Goal: Task Accomplishment & Management: Complete application form

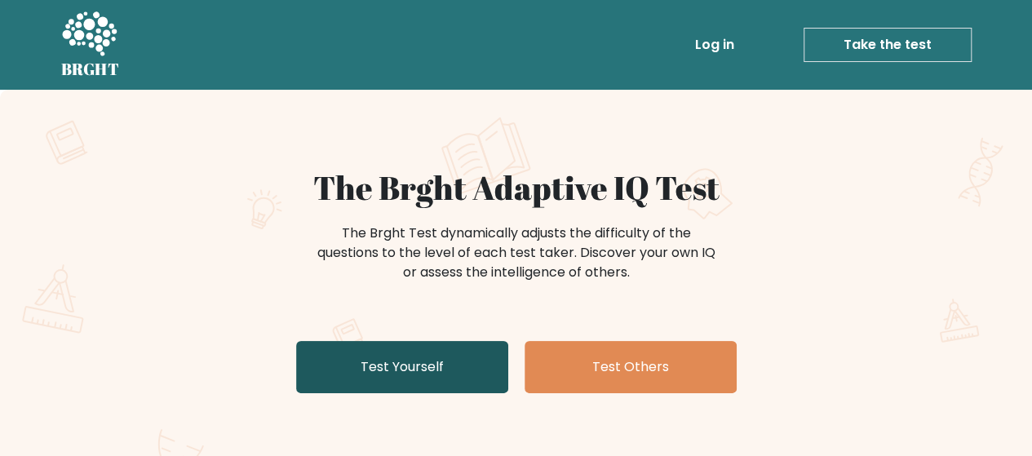
click at [439, 361] on link "Test Yourself" at bounding box center [402, 367] width 212 height 52
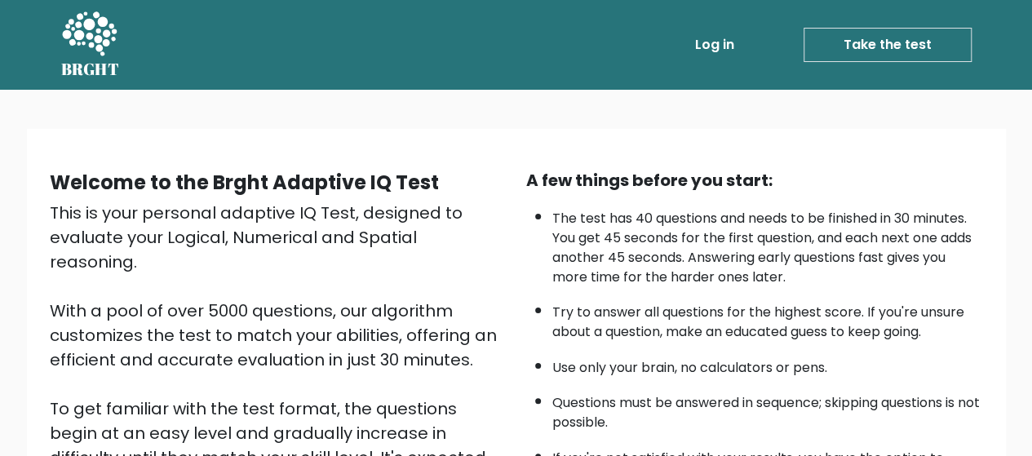
scroll to position [290, 0]
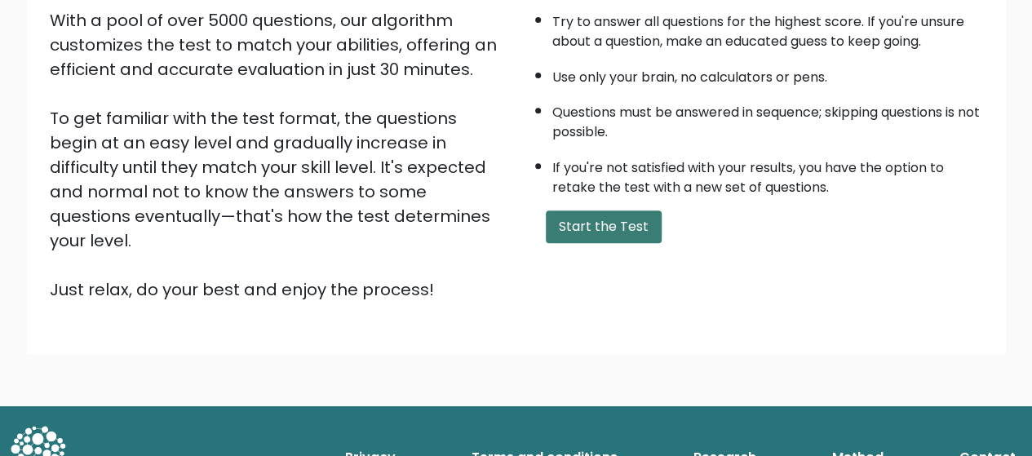
click at [628, 226] on button "Start the Test" at bounding box center [604, 226] width 116 height 33
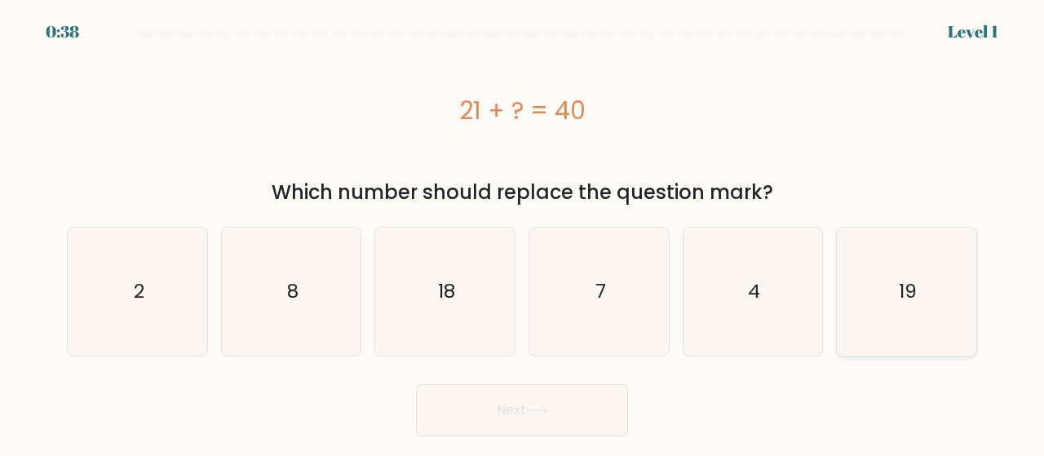
click at [920, 317] on icon "19" at bounding box center [907, 292] width 128 height 128
click at [523, 232] on input "f. 19" at bounding box center [522, 230] width 1 height 4
radio input "true"
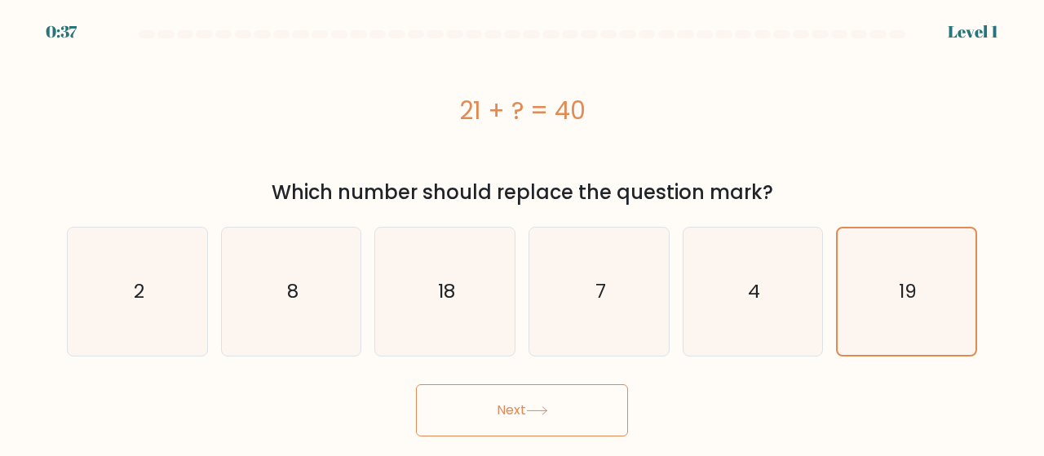
click at [474, 399] on button "Next" at bounding box center [522, 410] width 212 height 52
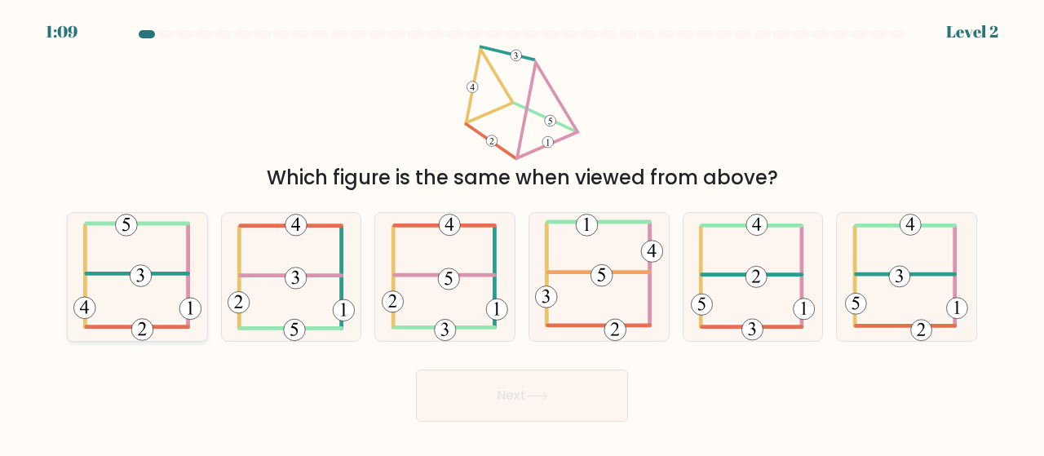
click at [174, 298] on icon at bounding box center [137, 277] width 128 height 128
click at [522, 232] on input "a." at bounding box center [522, 230] width 1 height 4
radio input "true"
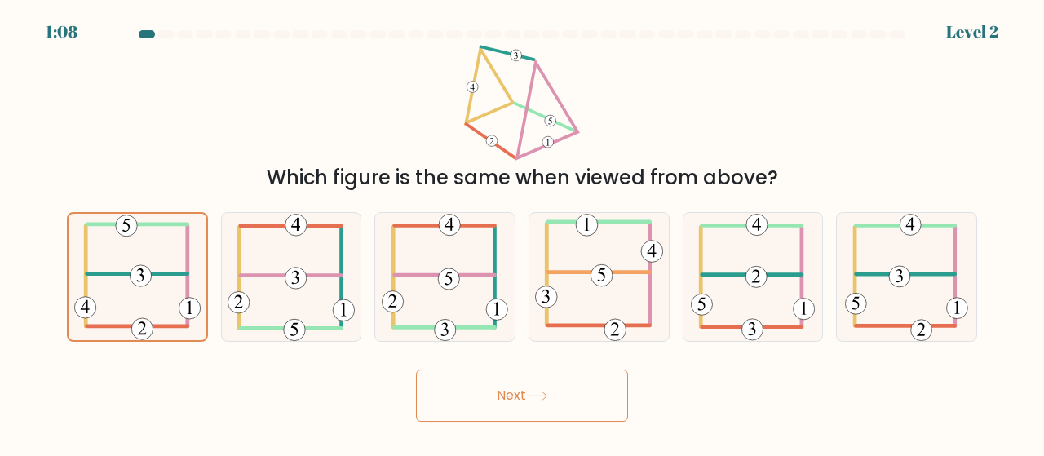
click at [458, 394] on button "Next" at bounding box center [522, 396] width 212 height 52
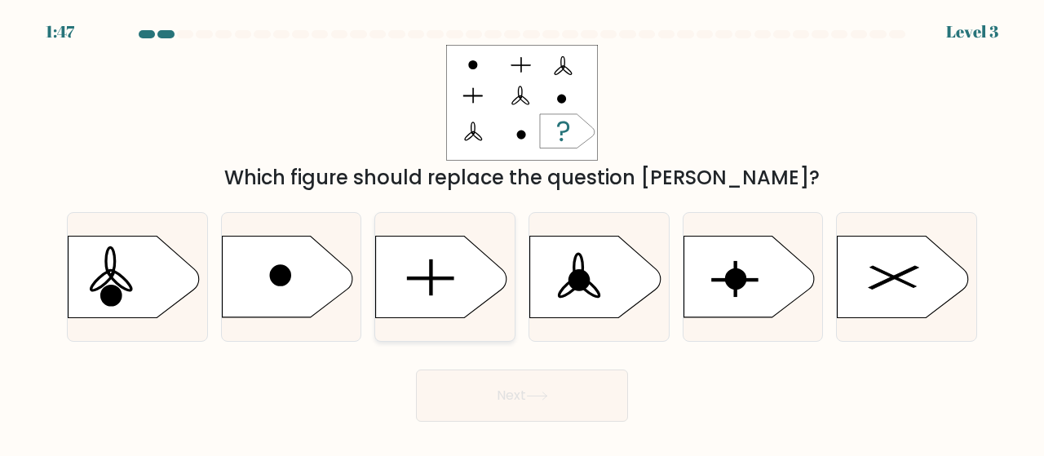
click at [431, 255] on icon at bounding box center [441, 278] width 131 height 82
click at [522, 232] on input "c." at bounding box center [522, 230] width 1 height 4
radio input "true"
click at [554, 396] on button "Next" at bounding box center [522, 396] width 212 height 52
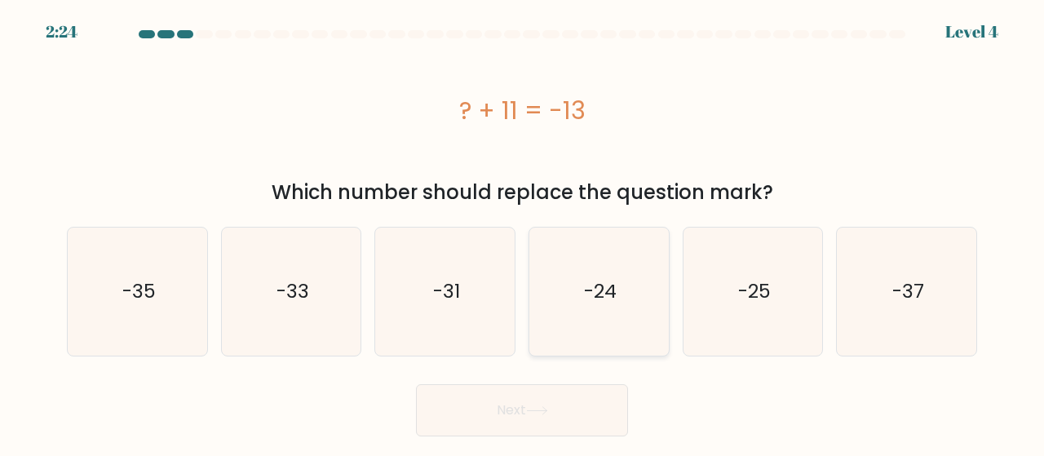
click at [620, 321] on icon "-24" at bounding box center [599, 292] width 128 height 128
click at [523, 232] on input "d. -24" at bounding box center [522, 230] width 1 height 4
radio input "true"
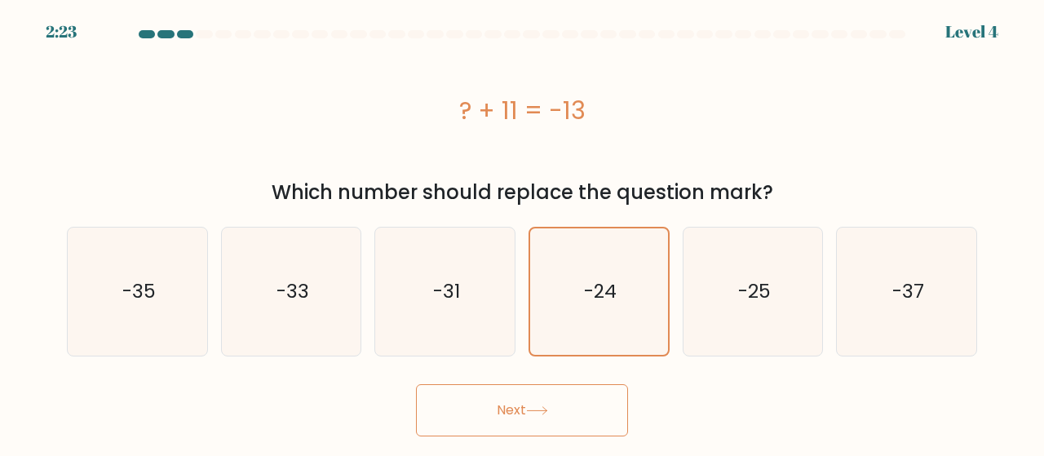
click at [609, 420] on button "Next" at bounding box center [522, 410] width 212 height 52
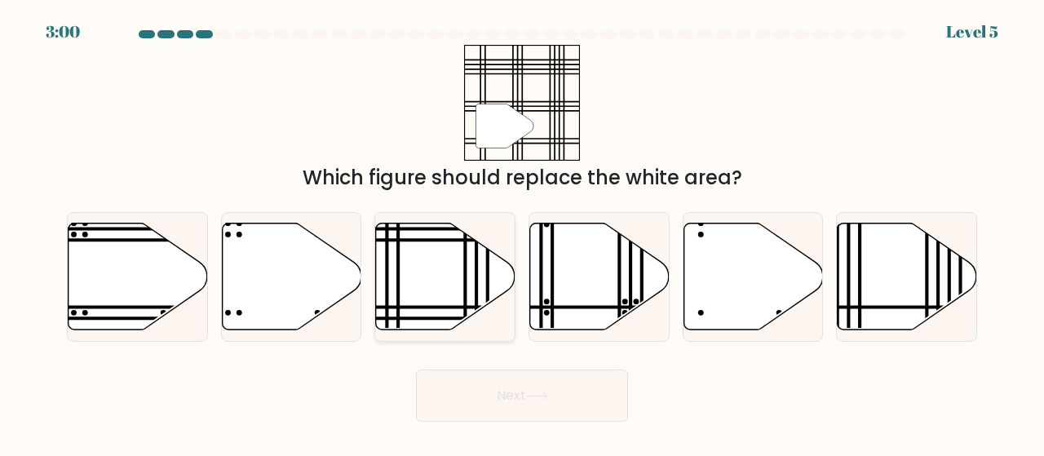
click at [448, 275] on icon at bounding box center [445, 276] width 139 height 107
click at [522, 232] on input "c." at bounding box center [522, 230] width 1 height 4
radio input "true"
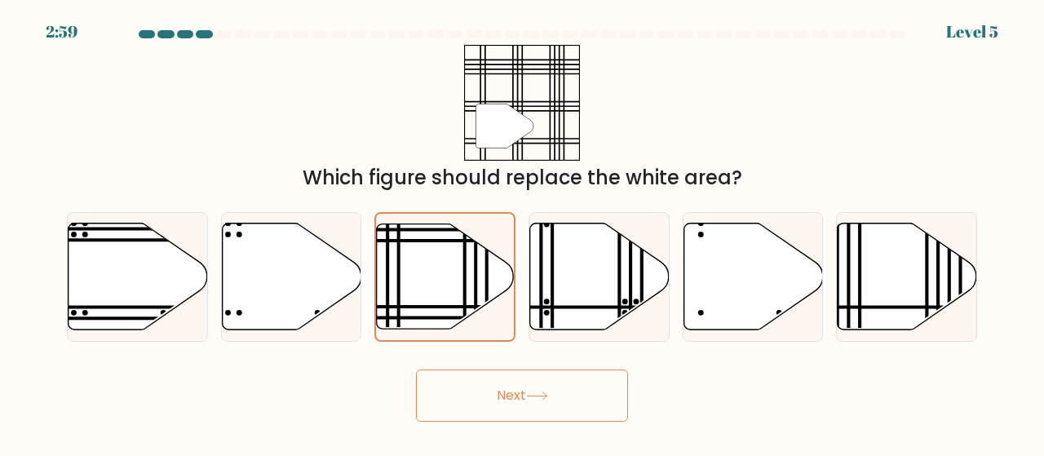
click at [481, 403] on button "Next" at bounding box center [522, 396] width 212 height 52
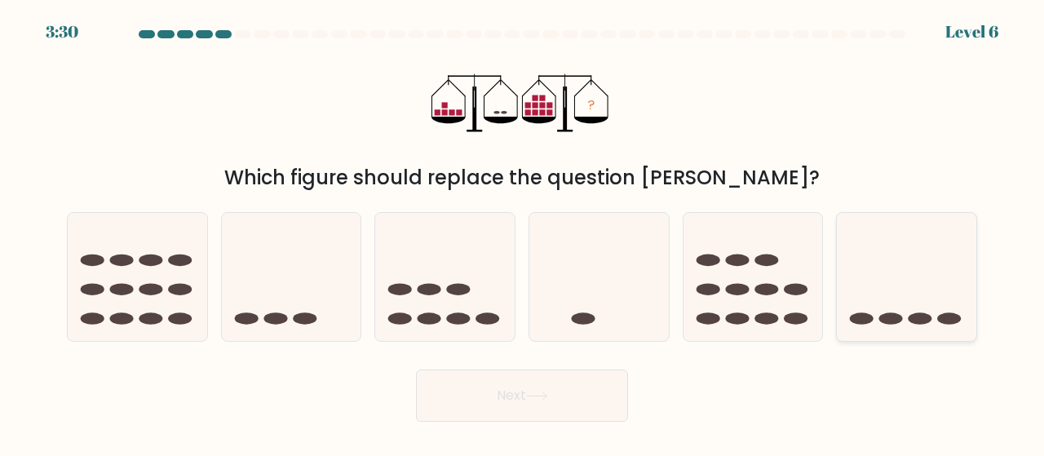
click at [867, 320] on ellipse at bounding box center [862, 318] width 24 height 12
click at [523, 232] on input "f." at bounding box center [522, 230] width 1 height 4
radio input "true"
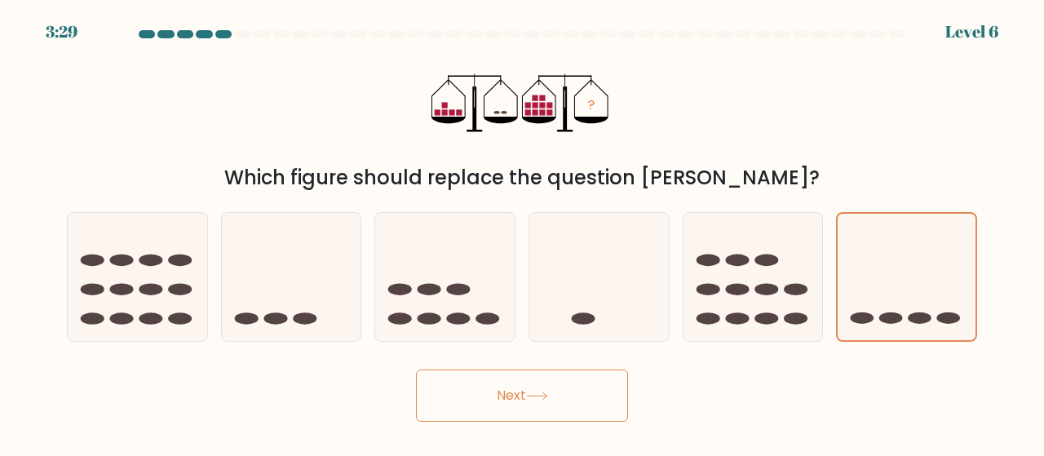
click at [445, 401] on button "Next" at bounding box center [522, 396] width 212 height 52
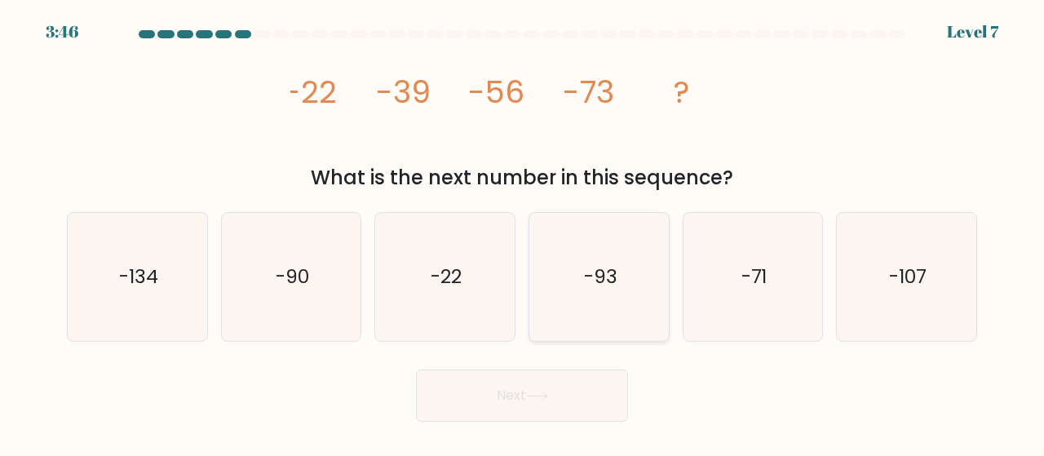
click at [589, 299] on icon "-93" at bounding box center [599, 277] width 128 height 128
click at [523, 232] on input "d. -93" at bounding box center [522, 230] width 1 height 4
radio input "true"
click at [502, 379] on button "Next" at bounding box center [522, 396] width 212 height 52
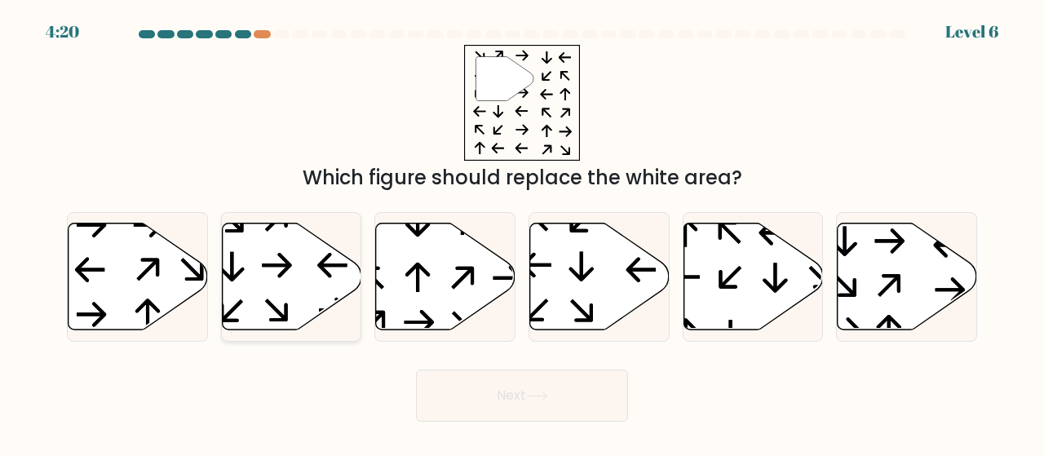
click at [290, 291] on icon at bounding box center [291, 276] width 139 height 107
click at [522, 232] on input "b." at bounding box center [522, 230] width 1 height 4
radio input "true"
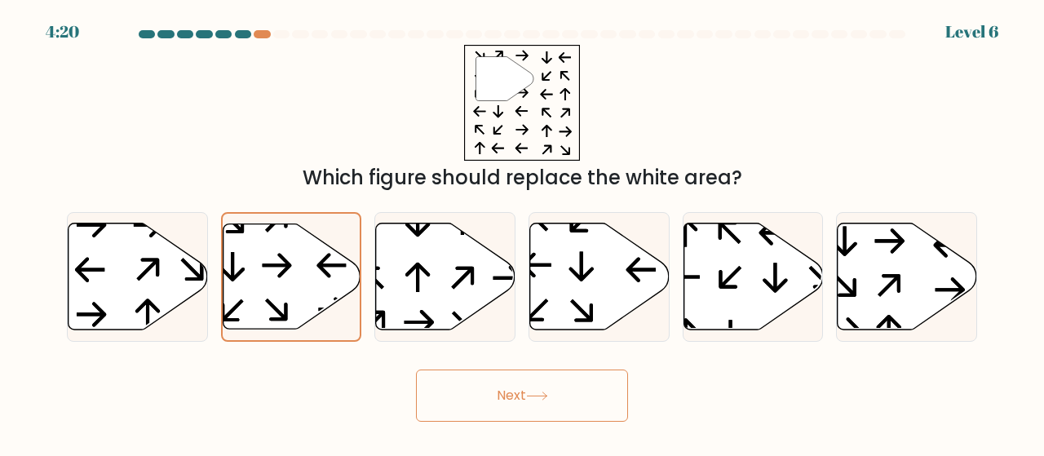
click at [450, 393] on button "Next" at bounding box center [522, 396] width 212 height 52
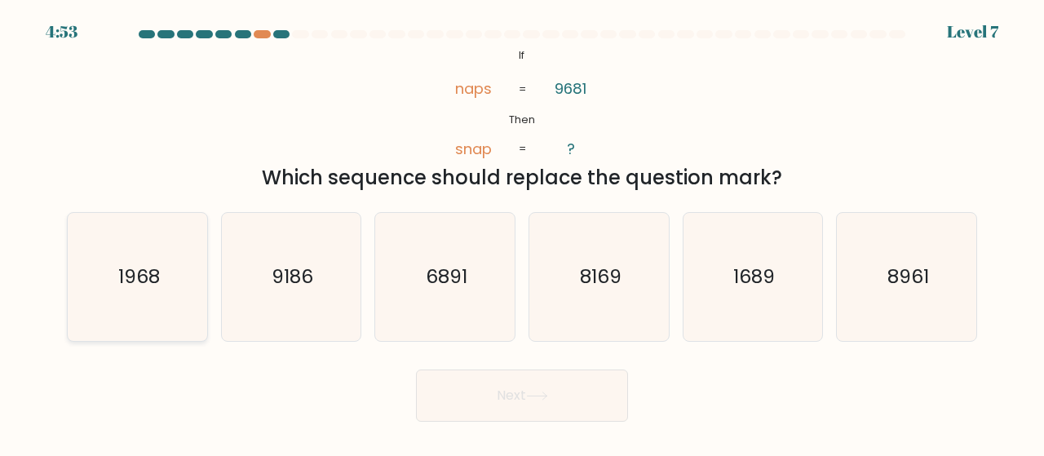
click at [162, 298] on icon "1968" at bounding box center [137, 277] width 128 height 128
click at [522, 232] on input "a. 1968" at bounding box center [522, 230] width 1 height 4
radio input "true"
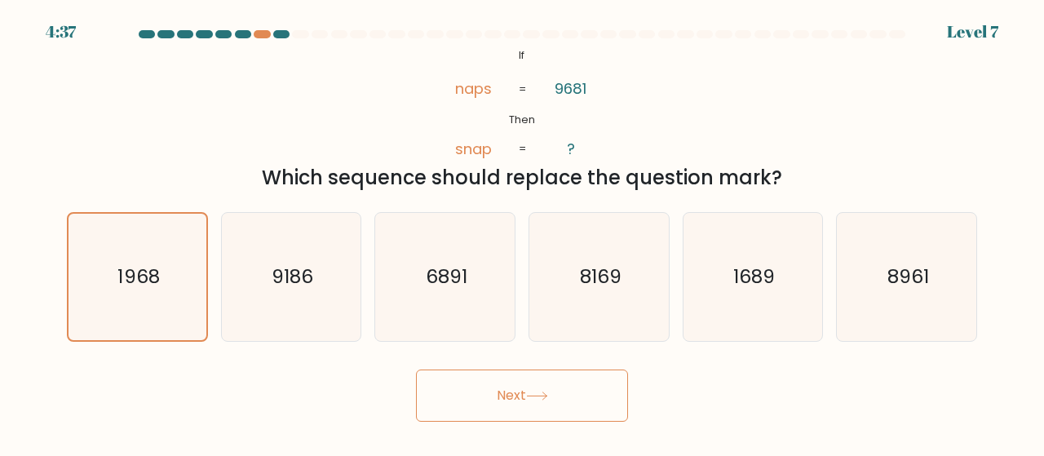
click at [458, 396] on button "Next" at bounding box center [522, 396] width 212 height 52
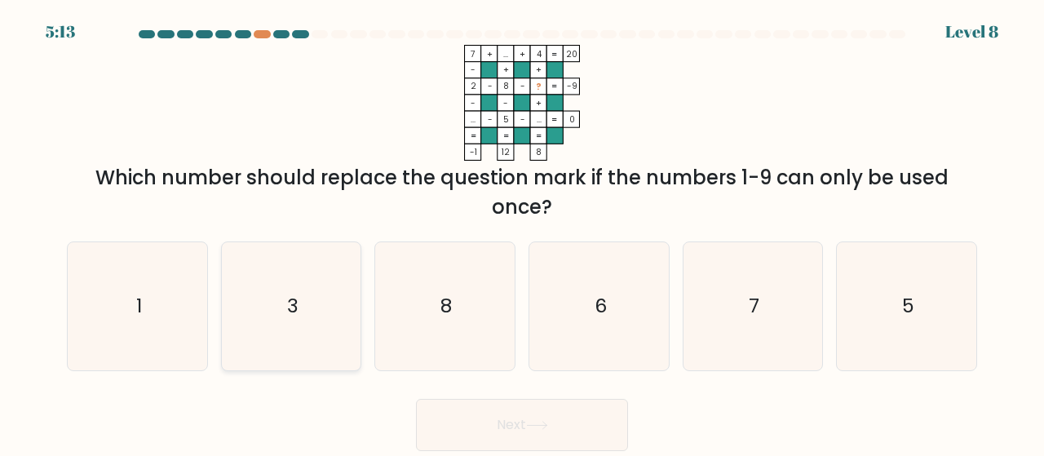
click at [318, 335] on icon "3" at bounding box center [292, 306] width 128 height 128
click at [522, 232] on input "b. 3" at bounding box center [522, 230] width 1 height 4
radio input "true"
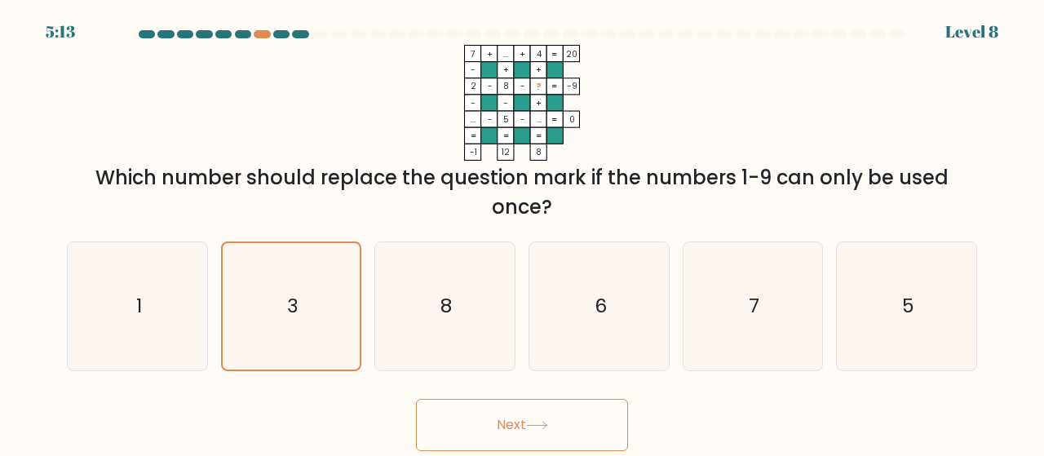
click at [481, 432] on button "Next" at bounding box center [522, 425] width 212 height 52
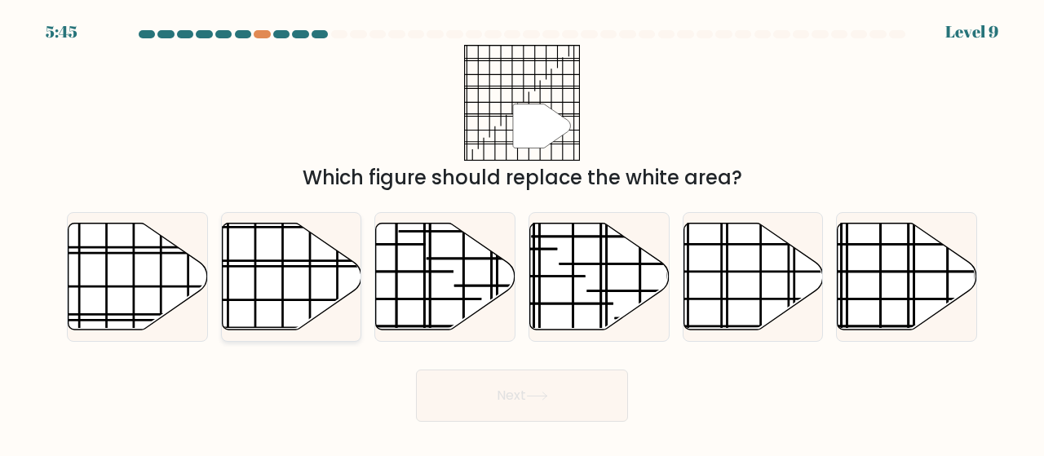
click at [320, 272] on icon at bounding box center [291, 276] width 139 height 107
click at [522, 232] on input "b." at bounding box center [522, 230] width 1 height 4
radio input "true"
click at [449, 392] on button "Next" at bounding box center [522, 396] width 212 height 52
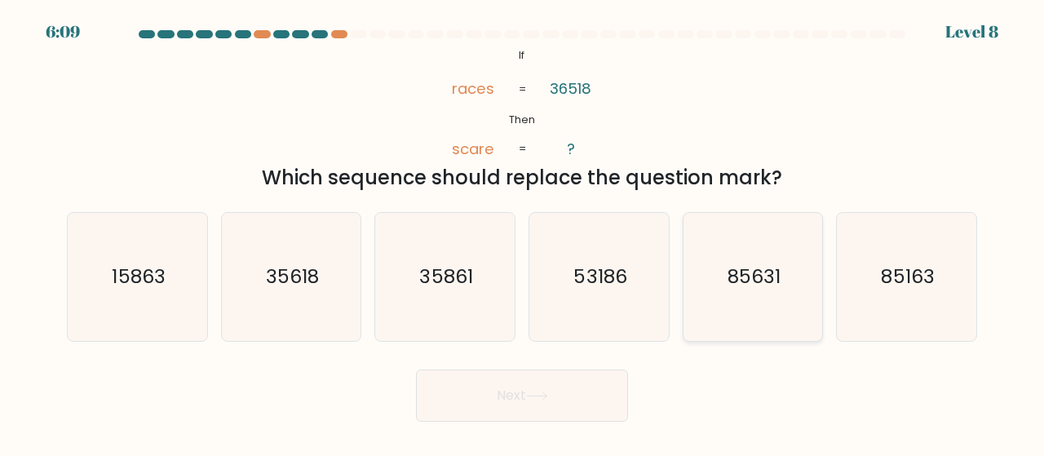
drag, startPoint x: 759, startPoint y: 308, endPoint x: 746, endPoint y: 320, distance: 17.9
click at [759, 307] on icon "85631" at bounding box center [753, 277] width 128 height 128
click at [523, 232] on input "e. 85631" at bounding box center [522, 230] width 1 height 4
radio input "true"
click at [555, 387] on button "Next" at bounding box center [522, 396] width 212 height 52
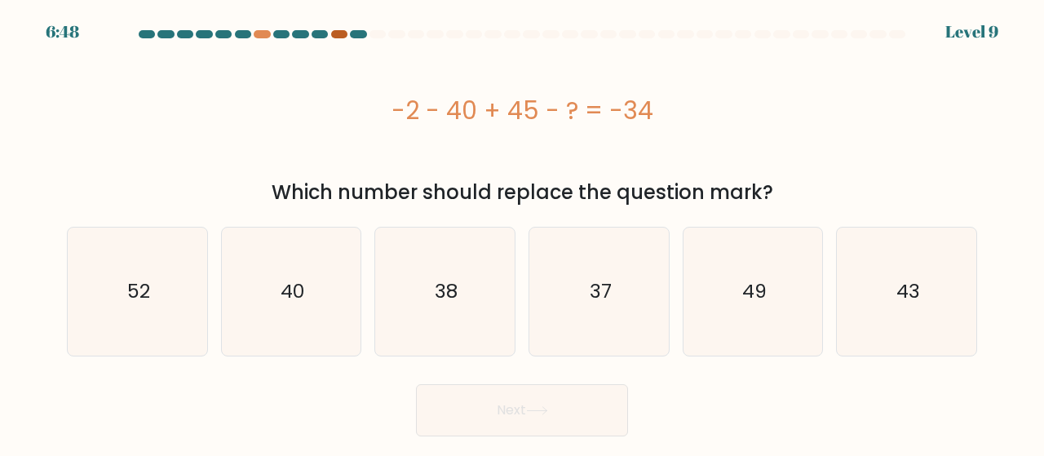
click at [340, 32] on div at bounding box center [339, 34] width 16 height 8
click at [356, 33] on div at bounding box center [358, 34] width 16 height 8
click at [587, 228] on icon "37" at bounding box center [599, 292] width 128 height 128
click at [523, 228] on input "d. 37" at bounding box center [522, 230] width 1 height 4
radio input "true"
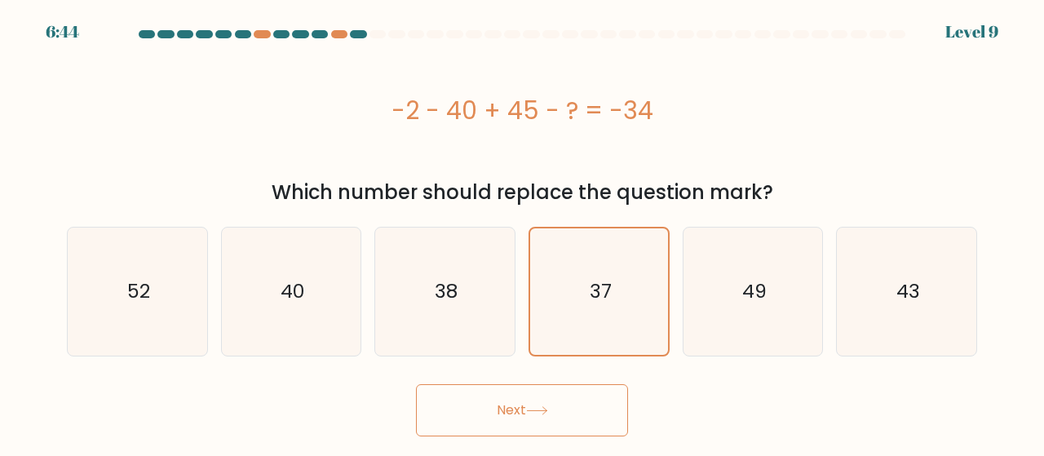
click at [521, 392] on button "Next" at bounding box center [522, 410] width 212 height 52
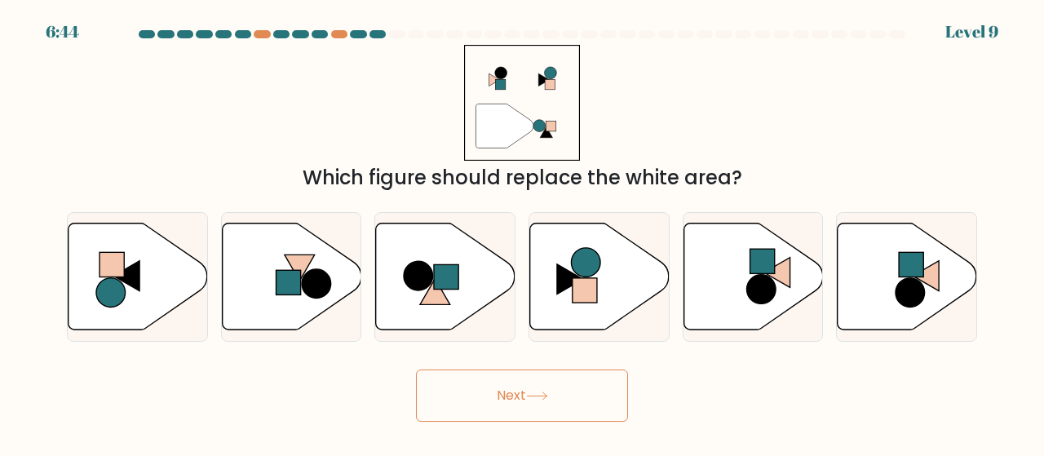
click at [513, 414] on button "Next" at bounding box center [522, 396] width 212 height 52
click at [449, 303] on icon at bounding box center [435, 292] width 30 height 26
click at [522, 232] on input "c." at bounding box center [522, 230] width 1 height 4
radio input "true"
click at [530, 405] on button "Next" at bounding box center [522, 396] width 212 height 52
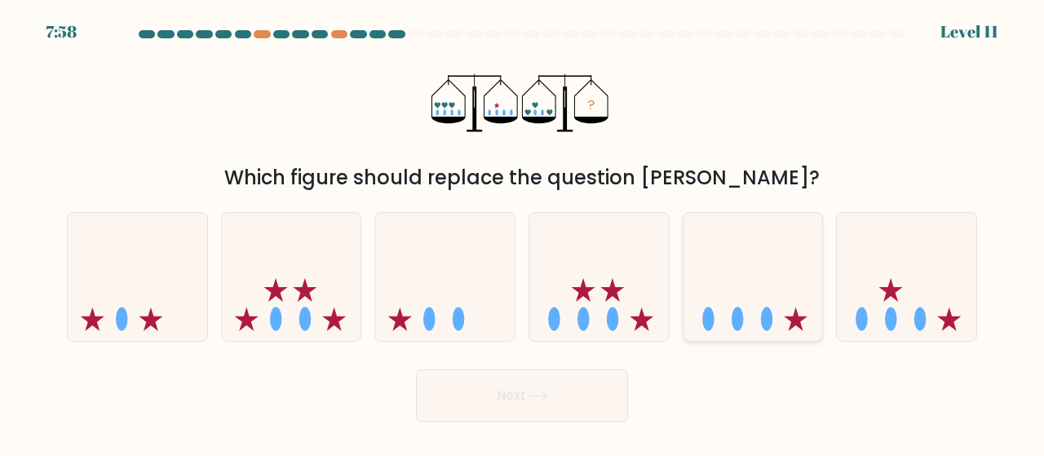
click at [697, 317] on icon at bounding box center [753, 276] width 139 height 115
click at [523, 232] on input "e." at bounding box center [522, 230] width 1 height 4
radio input "true"
click at [505, 408] on button "Next" at bounding box center [522, 396] width 212 height 52
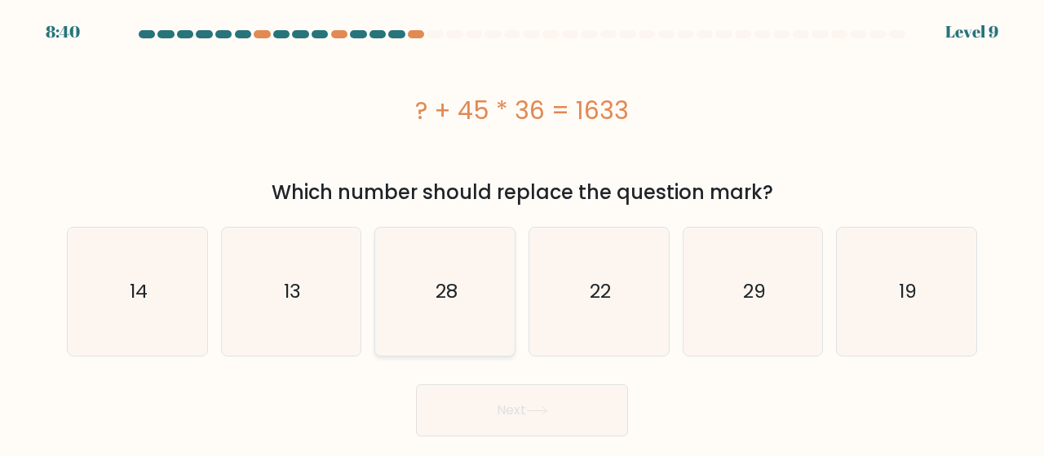
click at [489, 330] on icon "28" at bounding box center [445, 292] width 128 height 128
click at [522, 232] on input "c. 28" at bounding box center [522, 230] width 1 height 4
radio input "true"
